Goal: Task Accomplishment & Management: Complete application form

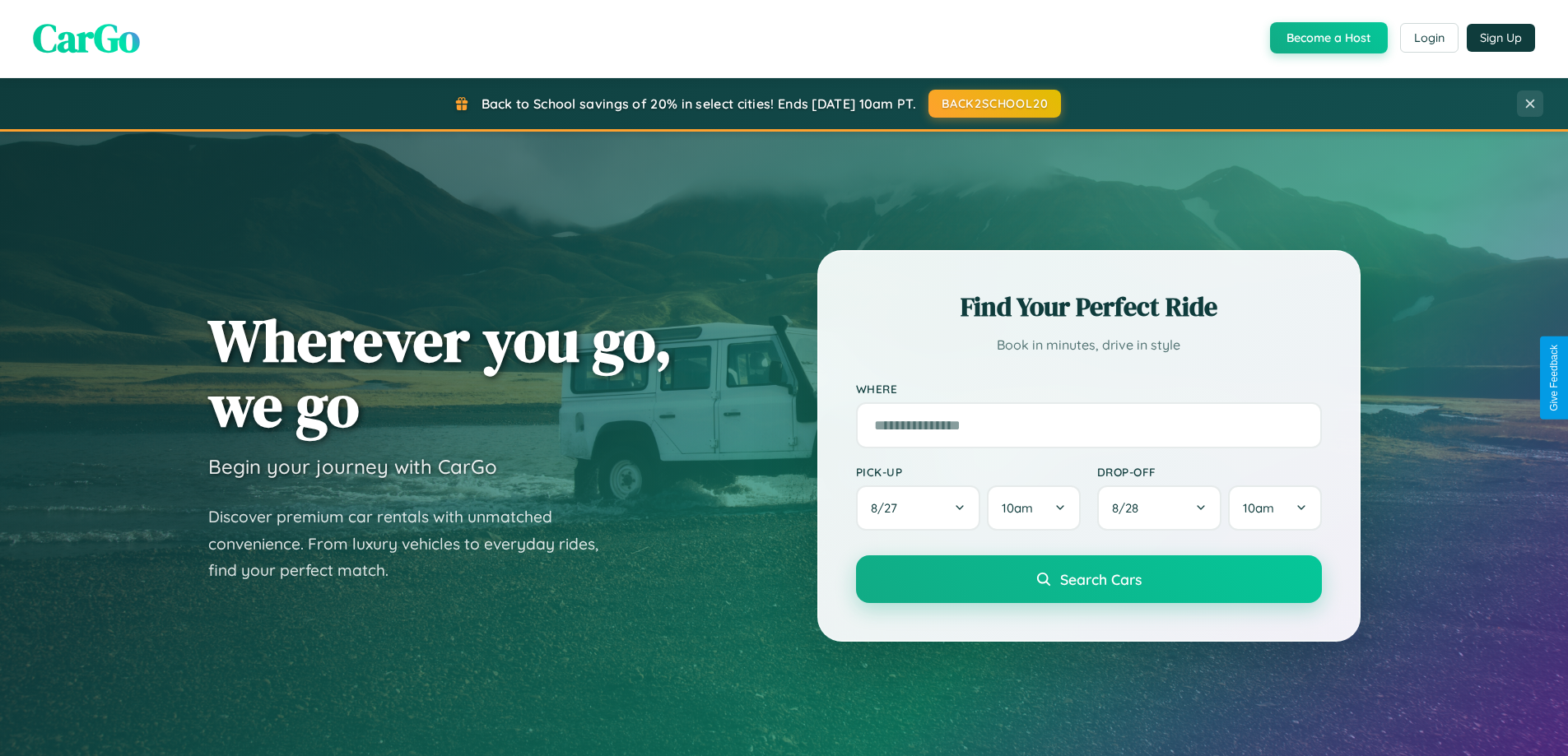
scroll to position [709, 0]
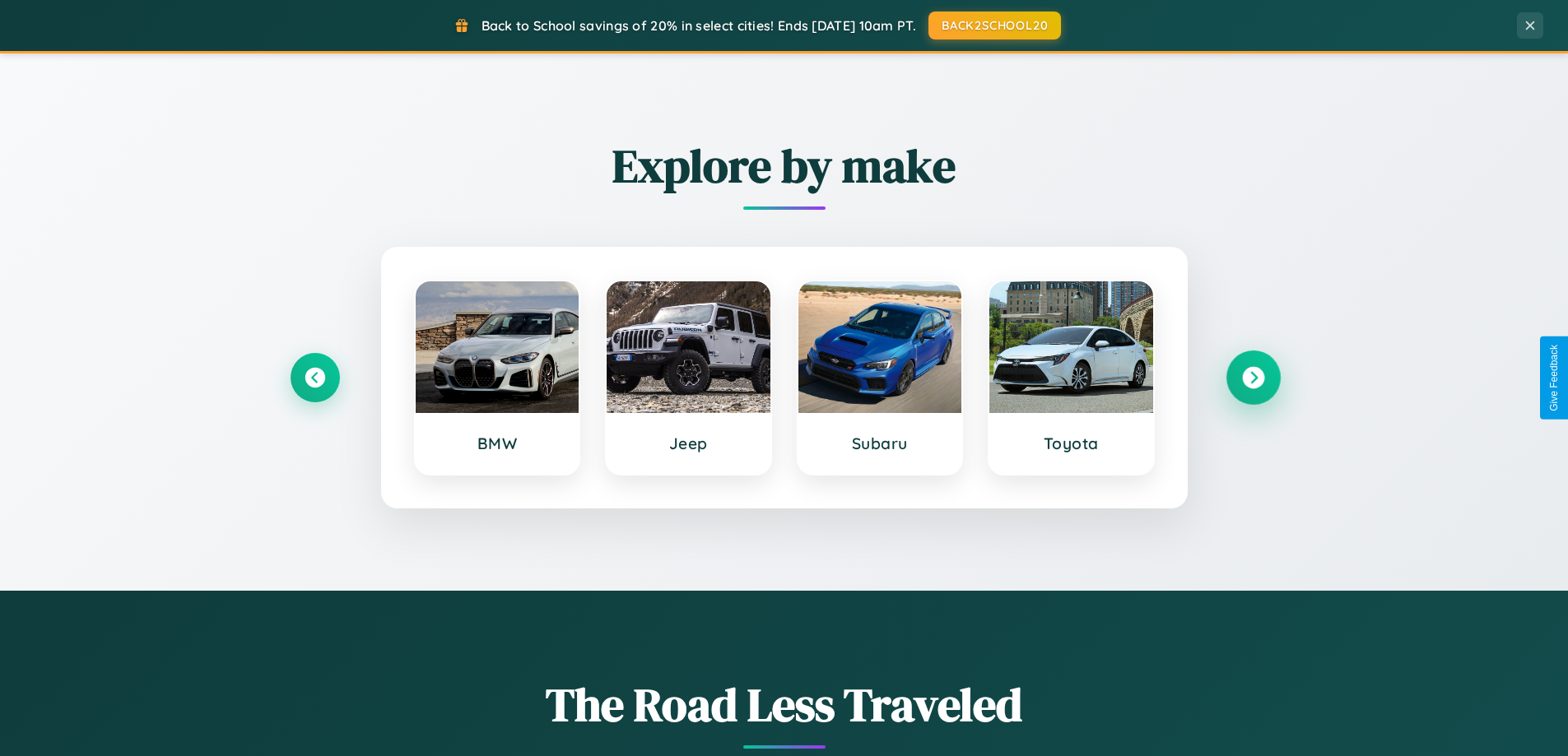
click at [1253, 378] on icon at bounding box center [1253, 378] width 23 height 23
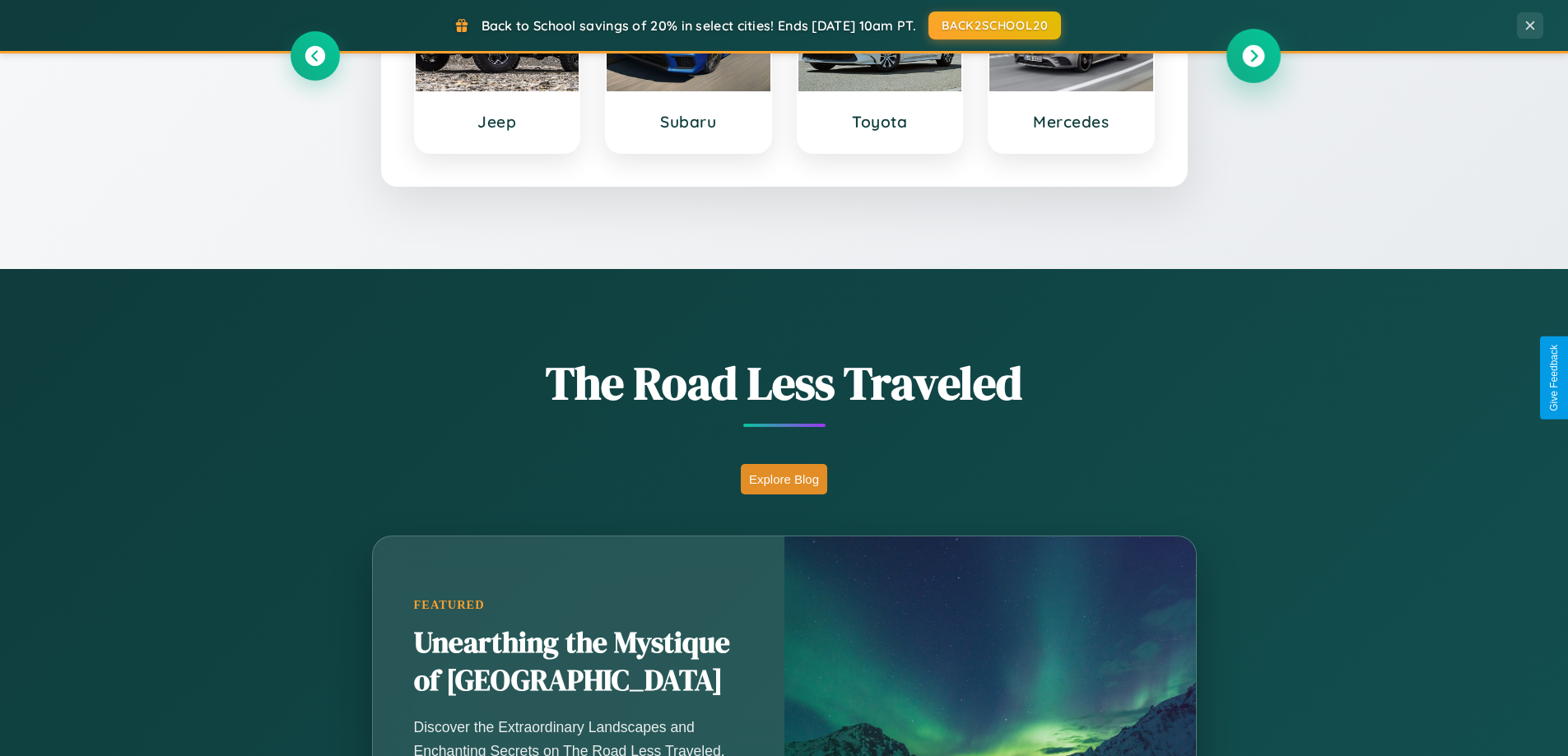
scroll to position [1133, 0]
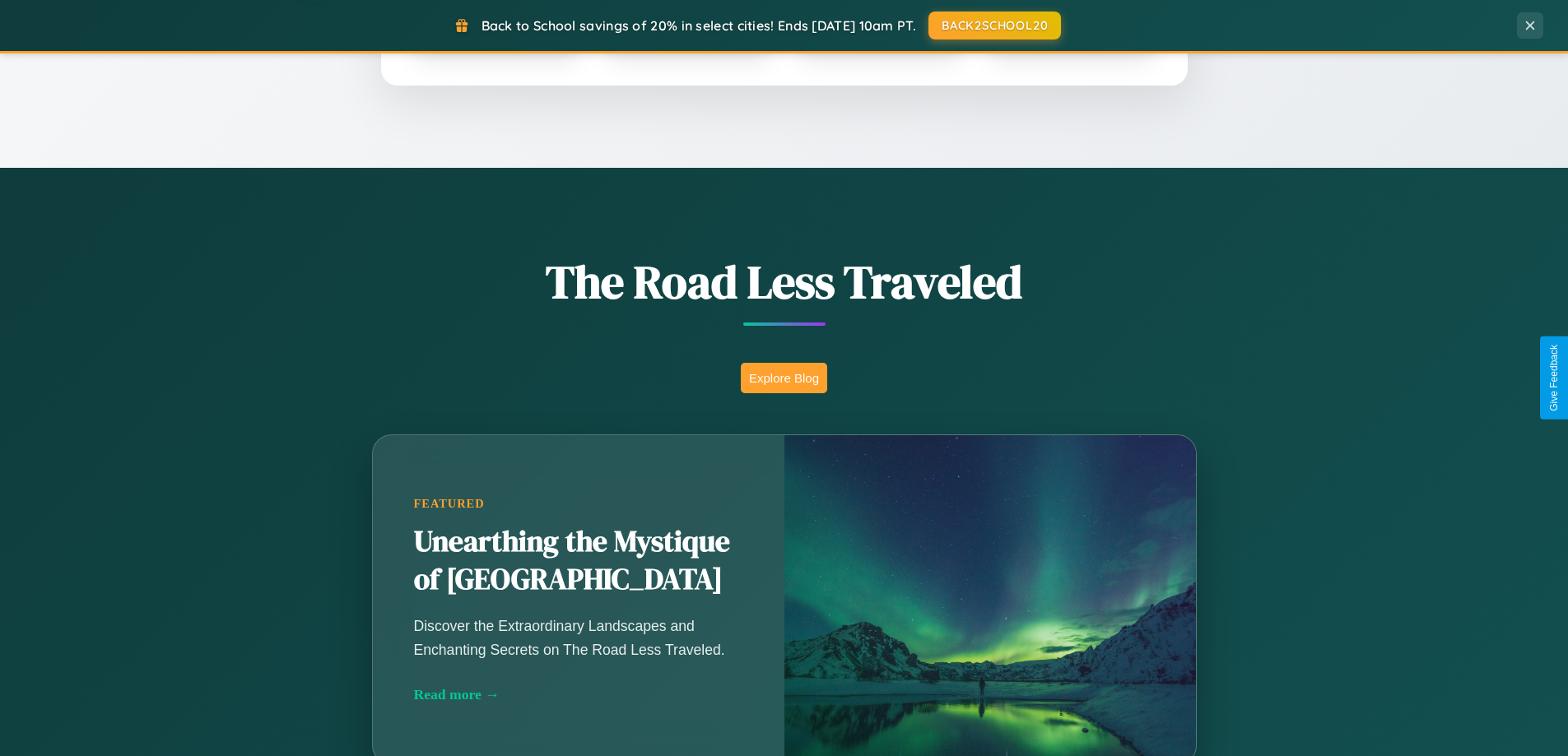
click at [783, 378] on button "Explore Blog" at bounding box center [784, 378] width 87 height 31
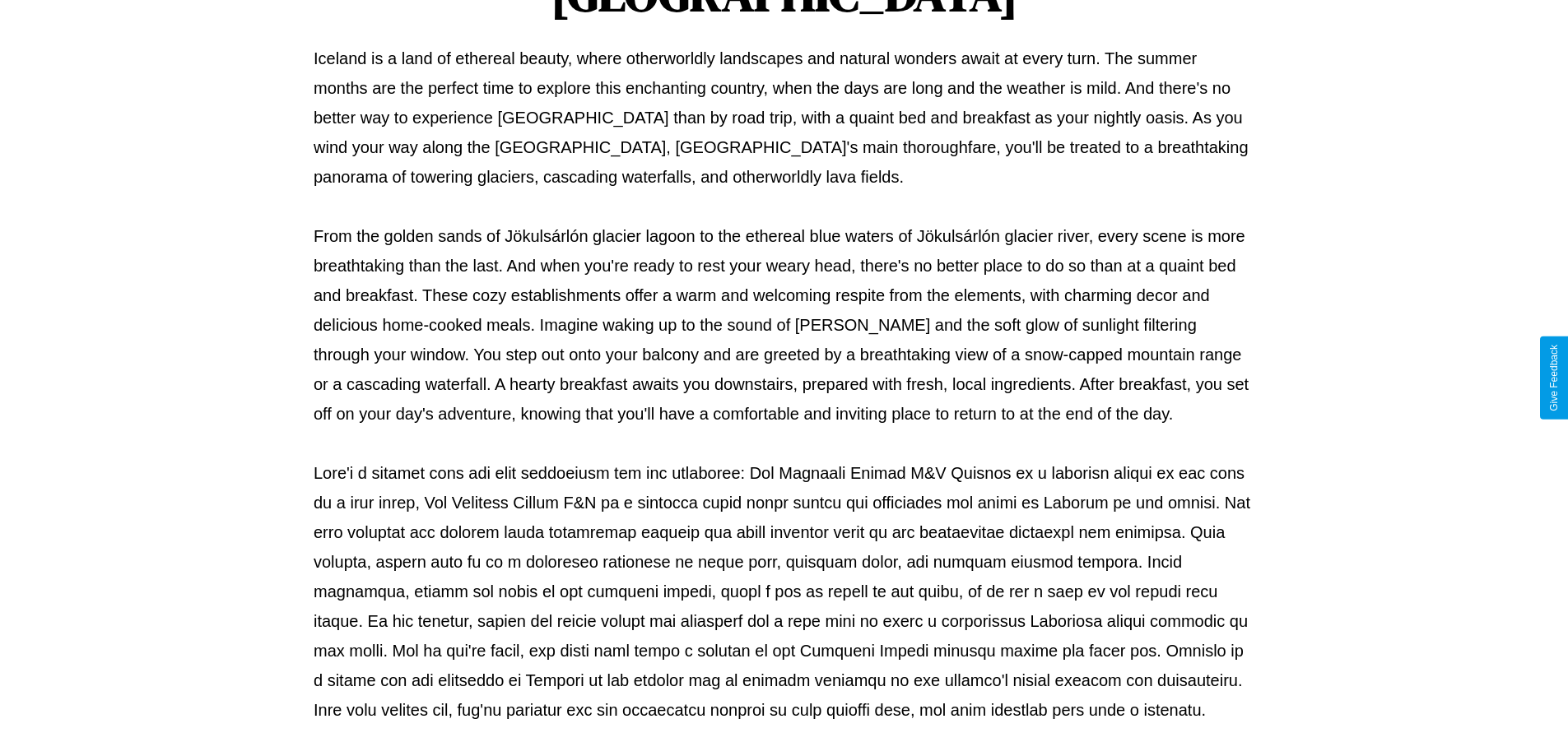
scroll to position [533, 0]
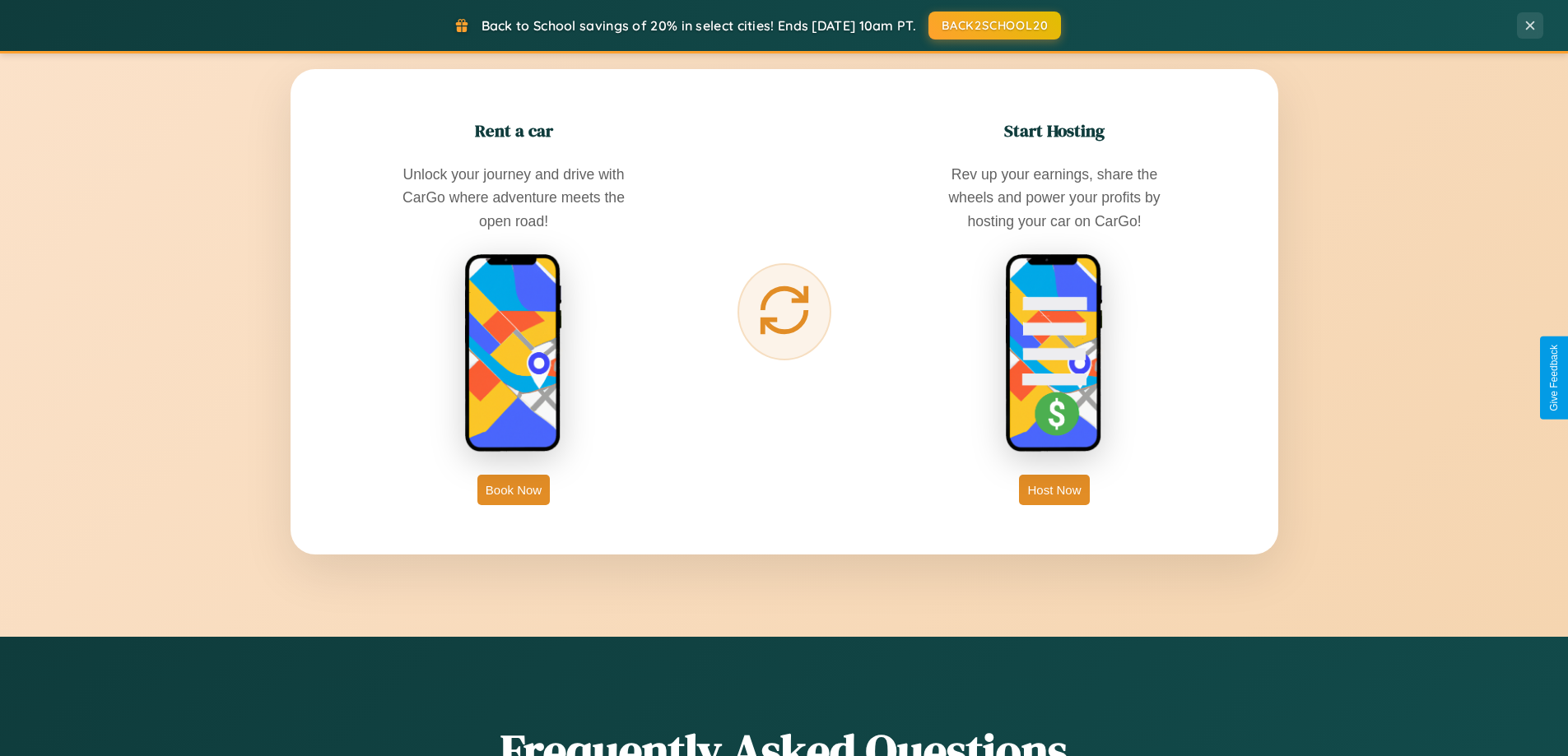
scroll to position [2644, 0]
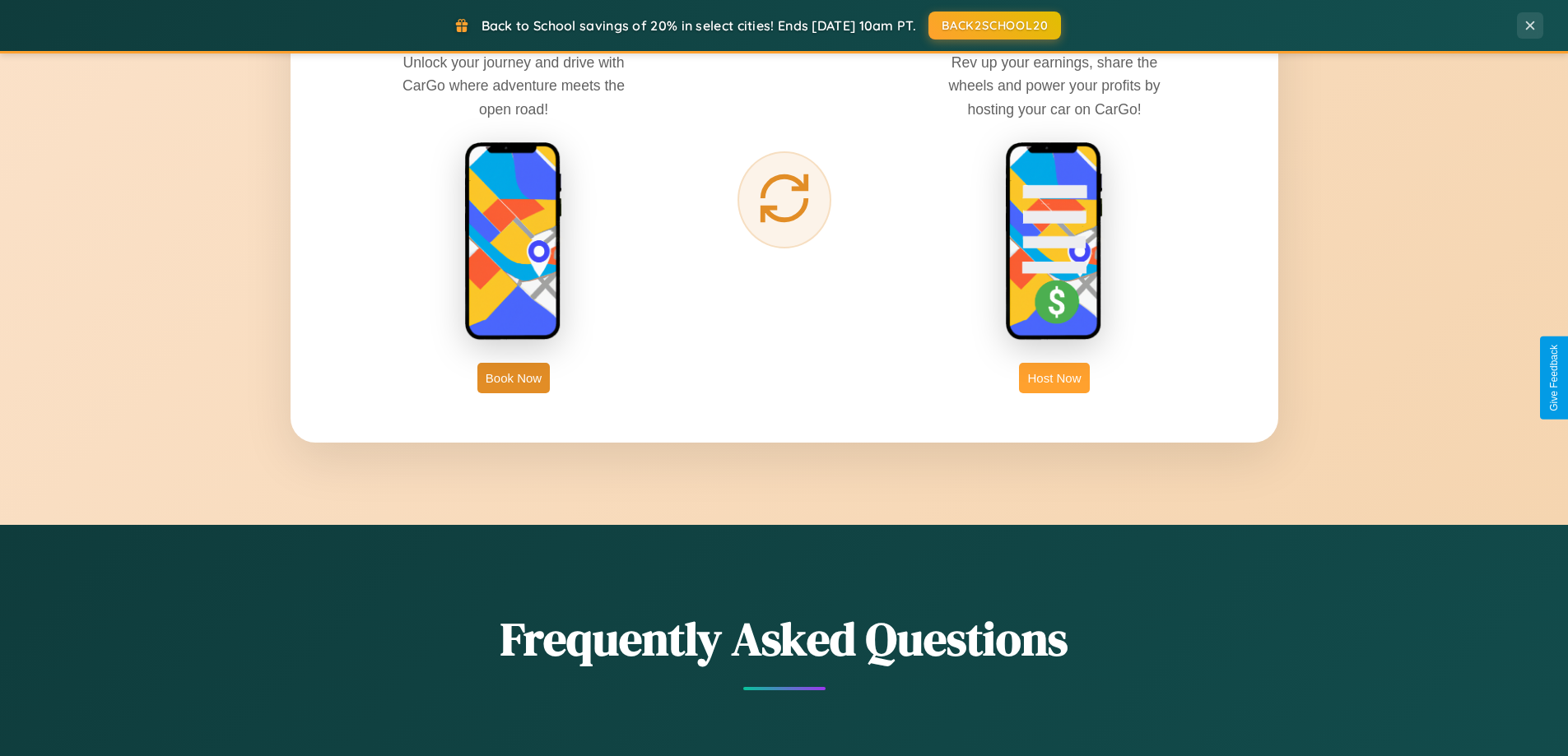
click at [1054, 378] on button "Host Now" at bounding box center [1053, 378] width 70 height 31
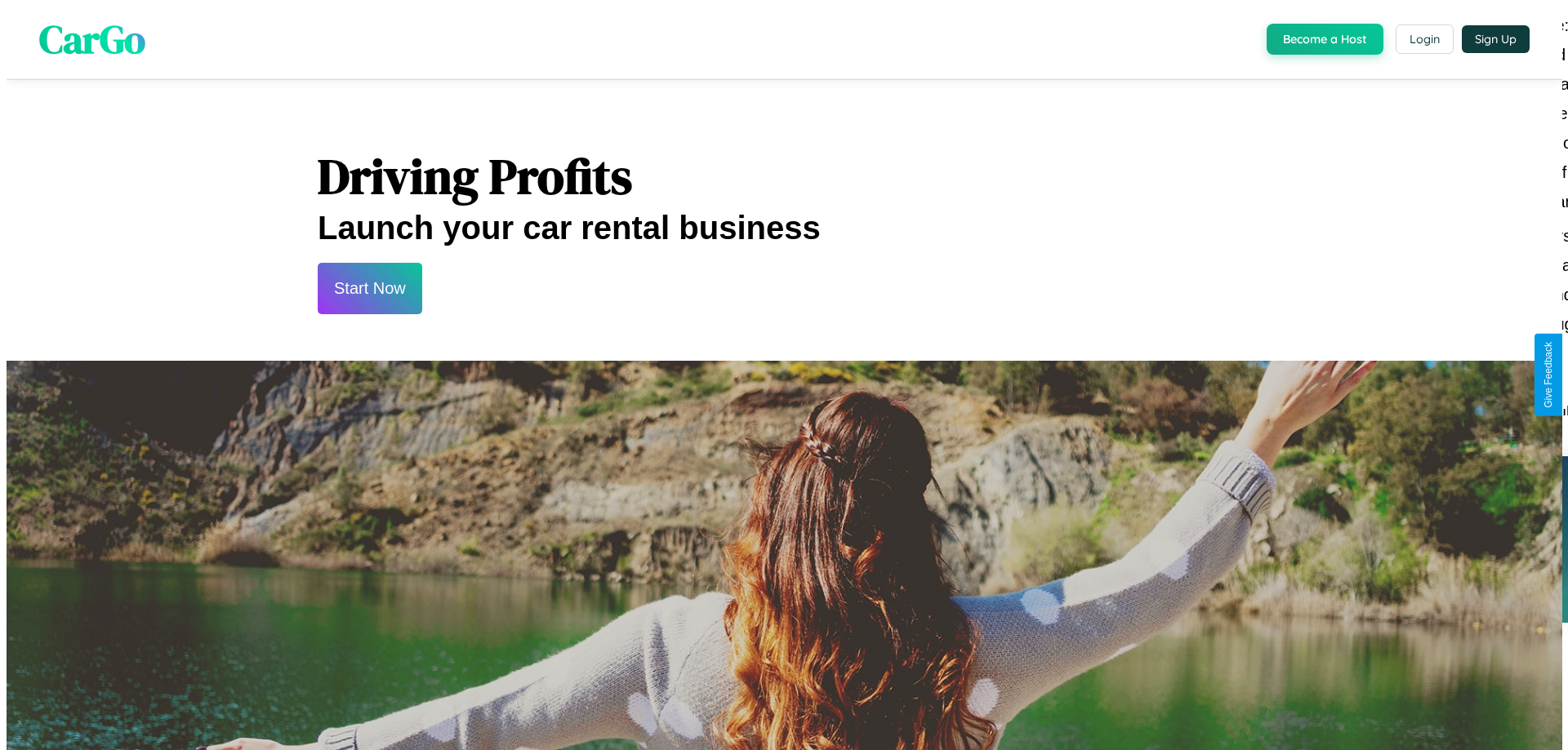
scroll to position [789, 0]
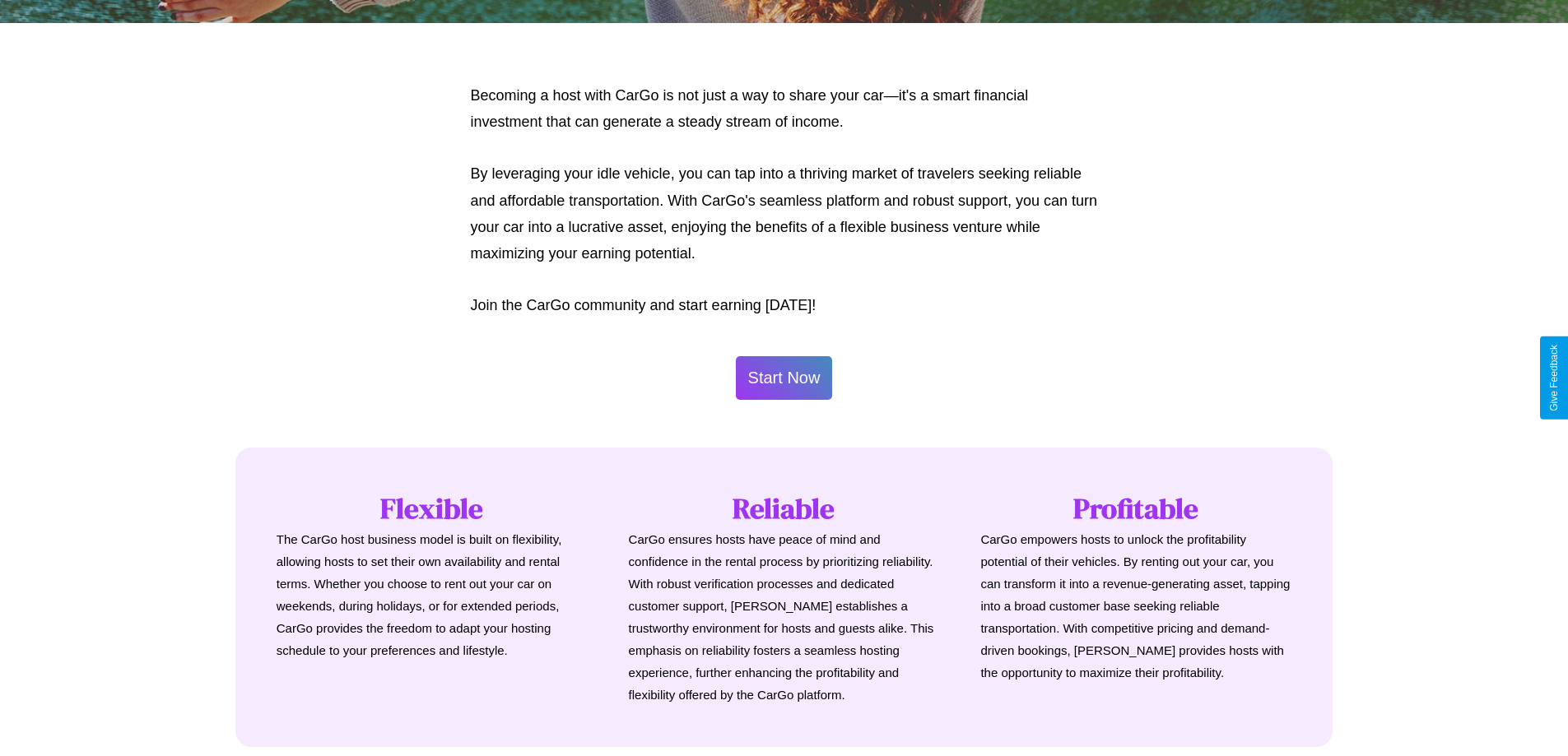
click at [783, 378] on button "Start Now" at bounding box center [785, 378] width 98 height 43
